Goal: Book appointment/travel/reservation

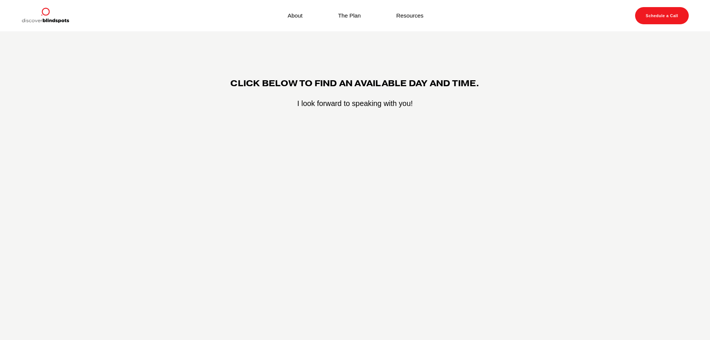
click at [347, 124] on div at bounding box center [354, 246] width 513 height 261
click at [356, 104] on p "I look forward to speaking with you!" at bounding box center [355, 104] width 501 height 12
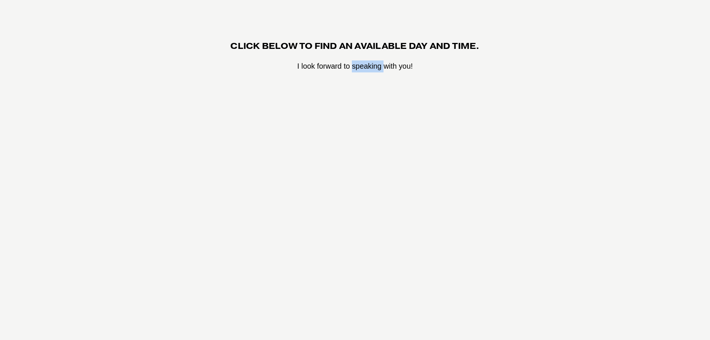
click at [370, 66] on p "I look forward to speaking with you!" at bounding box center [355, 66] width 501 height 12
